Goal: Task Accomplishment & Management: Use online tool/utility

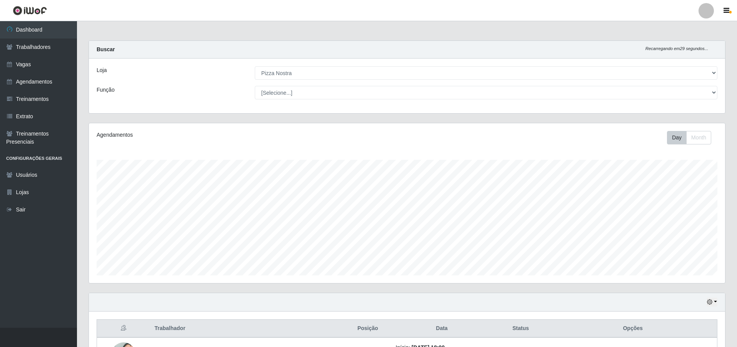
select select "337"
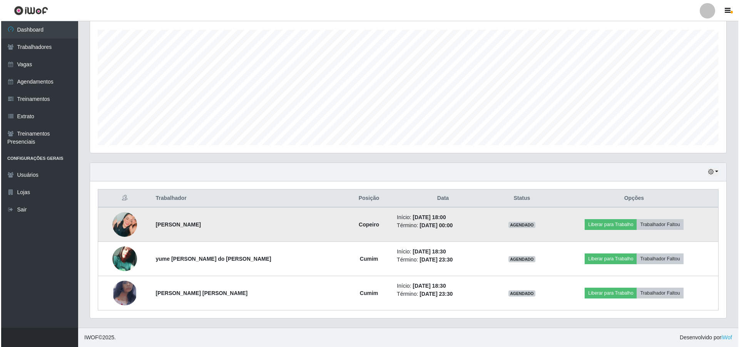
scroll to position [160, 637]
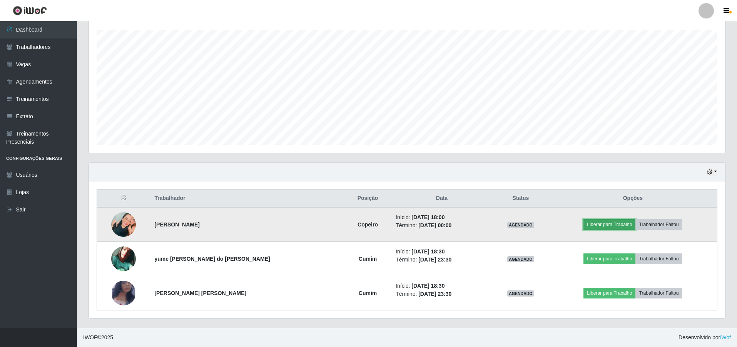
click at [605, 219] on button "Liberar para Trabalho" at bounding box center [610, 224] width 52 height 11
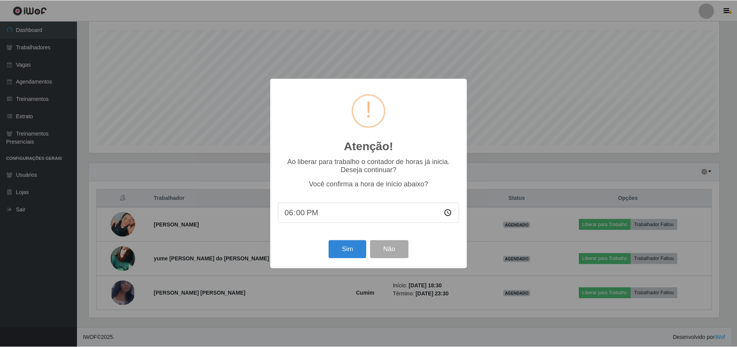
scroll to position [160, 633]
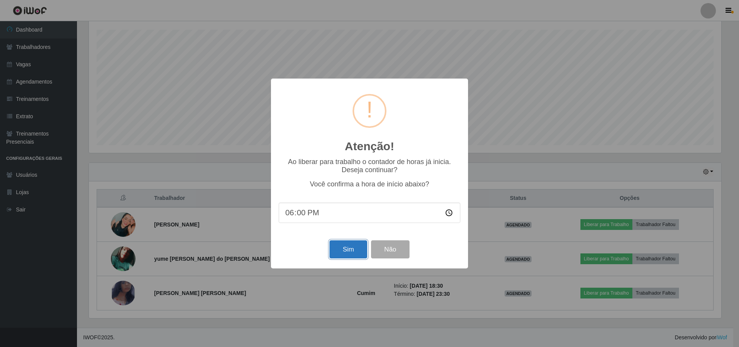
click at [347, 248] on button "Sim" at bounding box center [348, 249] width 37 height 18
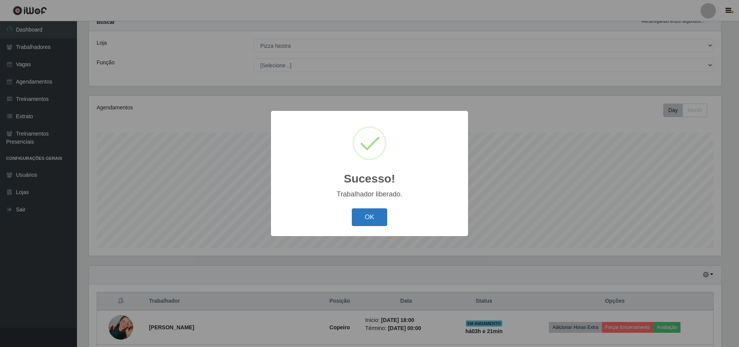
click at [378, 220] on button "OK" at bounding box center [370, 217] width 36 height 18
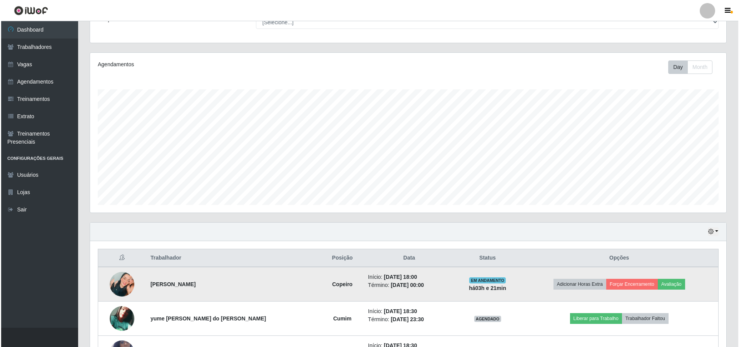
scroll to position [130, 0]
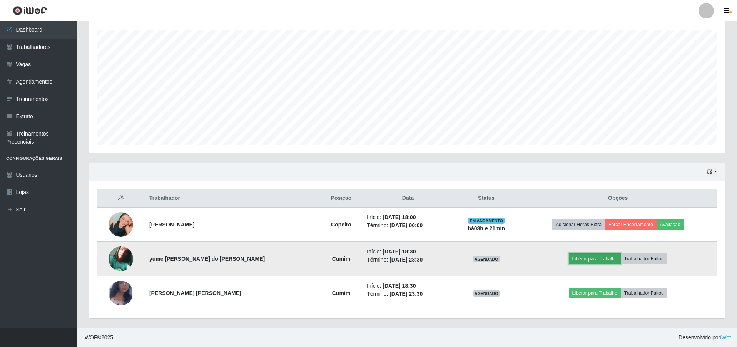
click at [574, 262] on button "Liberar para Trabalho" at bounding box center [595, 258] width 52 height 11
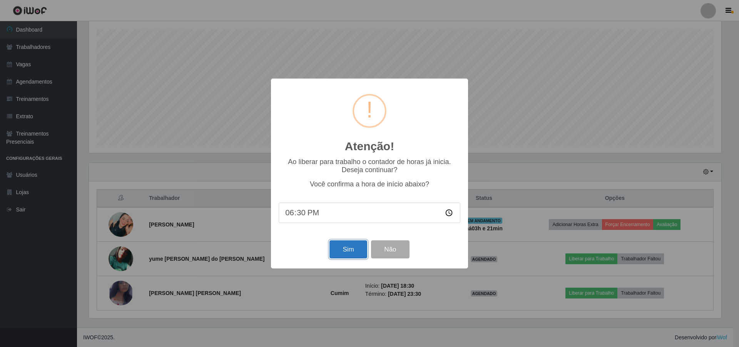
click at [339, 250] on button "Sim" at bounding box center [348, 249] width 37 height 18
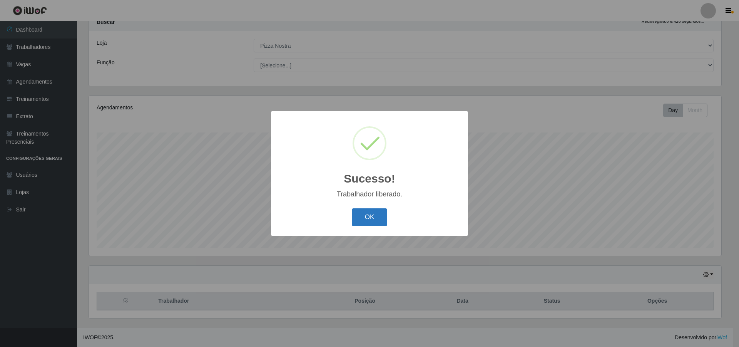
click at [372, 213] on button "OK" at bounding box center [370, 217] width 36 height 18
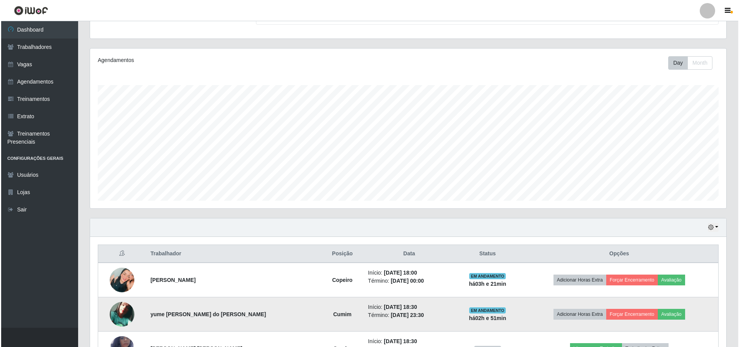
scroll to position [130, 0]
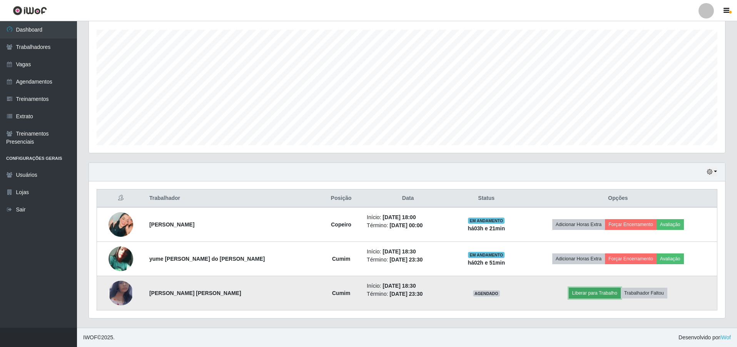
click at [579, 295] on button "Liberar para Trabalho" at bounding box center [595, 293] width 52 height 11
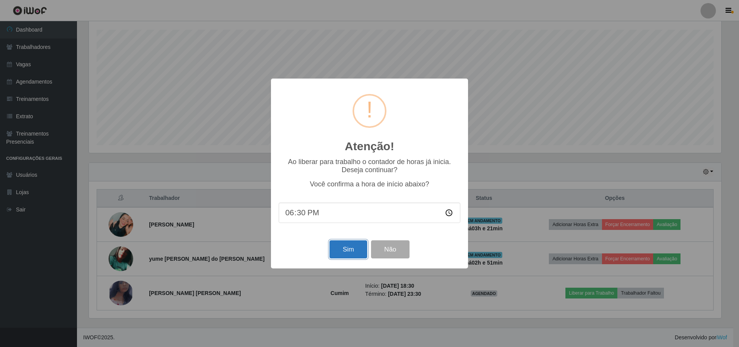
click at [339, 251] on button "Sim" at bounding box center [348, 249] width 37 height 18
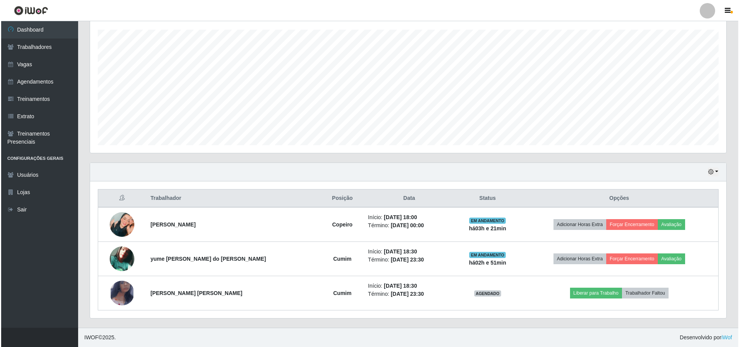
scroll to position [0, 0]
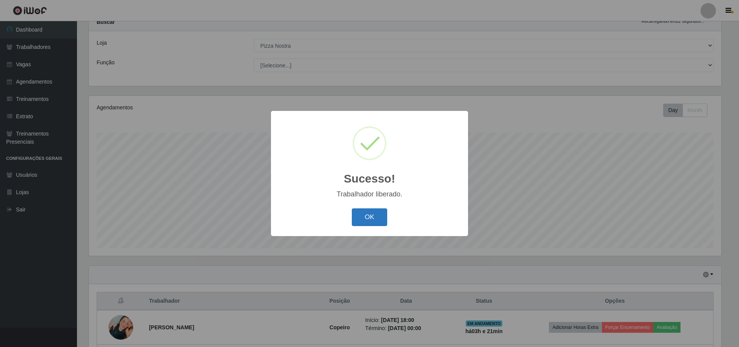
click at [371, 216] on button "OK" at bounding box center [370, 217] width 36 height 18
